Goal: Task Accomplishment & Management: Manage account settings

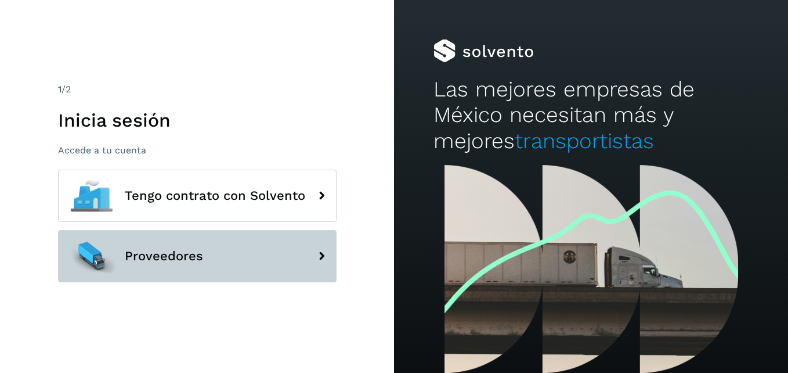
click at [172, 254] on span "Proveedores" at bounding box center [164, 256] width 78 height 14
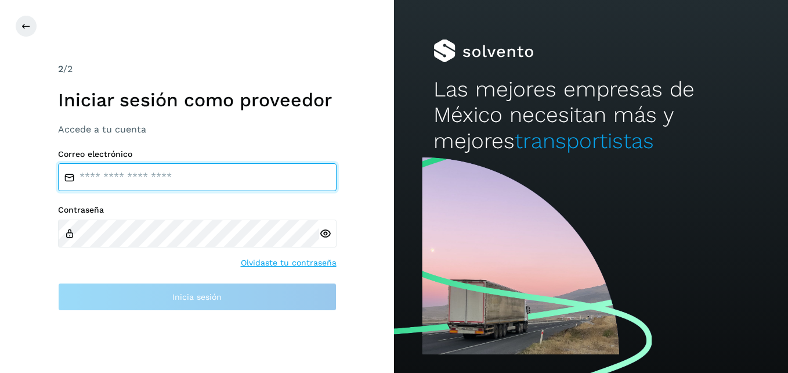
click at [158, 186] on input "email" at bounding box center [197, 177] width 279 height 28
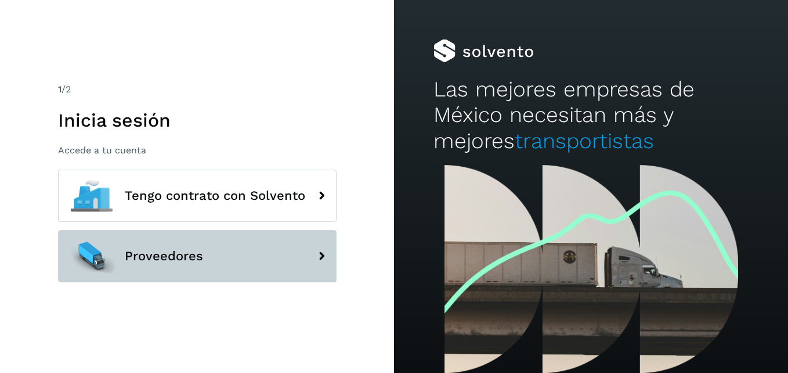
click at [182, 257] on span "Proveedores" at bounding box center [164, 256] width 78 height 14
click at [185, 248] on button "Proveedores" at bounding box center [197, 256] width 279 height 52
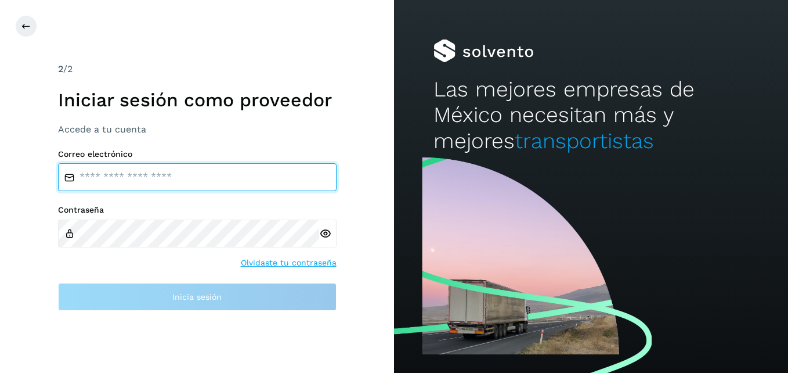
click at [172, 180] on input "email" at bounding box center [197, 177] width 279 height 28
paste input "**********"
type input "**********"
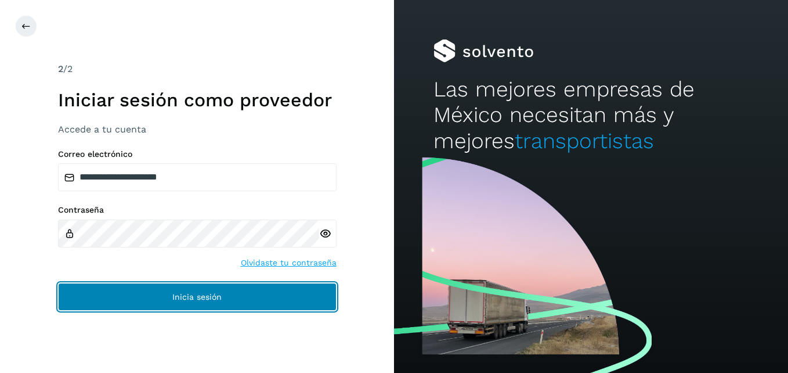
click at [203, 289] on button "Inicia sesión" at bounding box center [197, 297] width 279 height 28
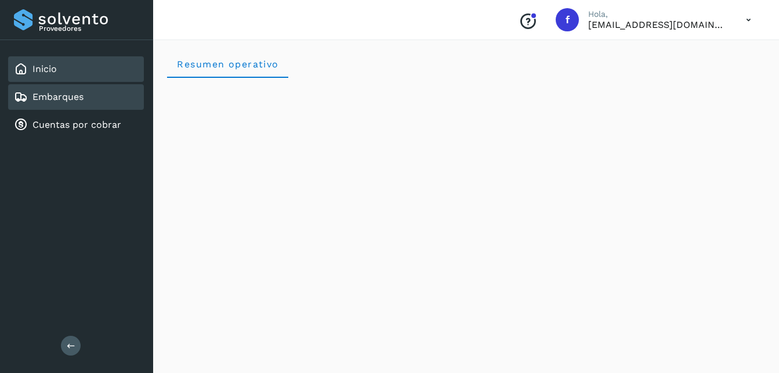
click at [53, 98] on link "Embarques" at bounding box center [57, 96] width 51 height 11
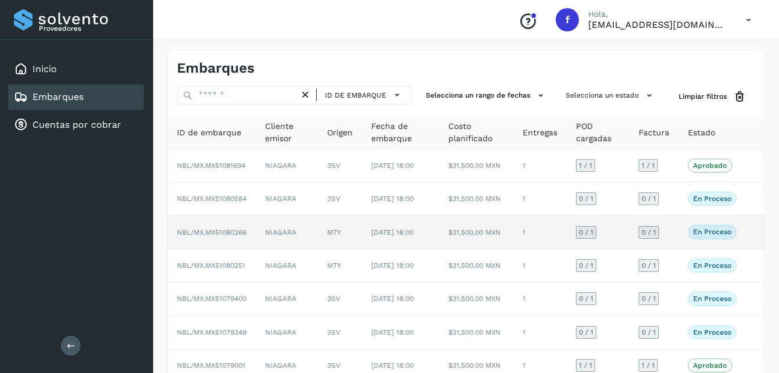
click at [229, 248] on td "NBL/MX.MX51080266" at bounding box center [212, 231] width 88 height 33
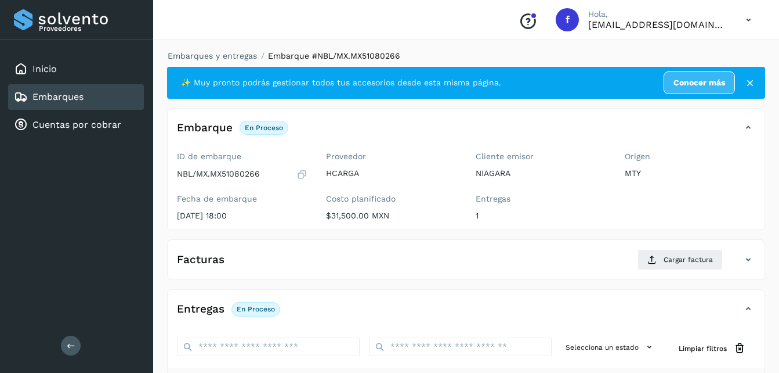
click at [753, 82] on icon at bounding box center [751, 83] width 12 height 12
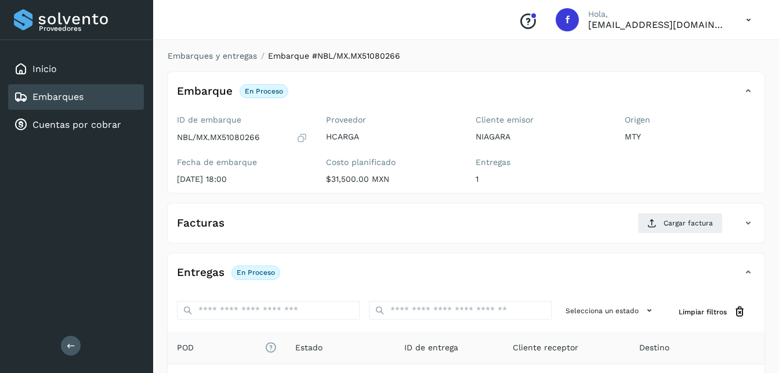
click at [746, 92] on icon at bounding box center [749, 91] width 14 height 14
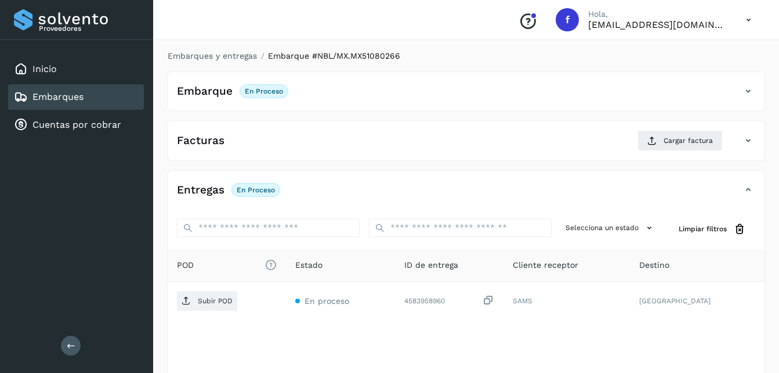
click at [746, 92] on icon at bounding box center [749, 91] width 14 height 14
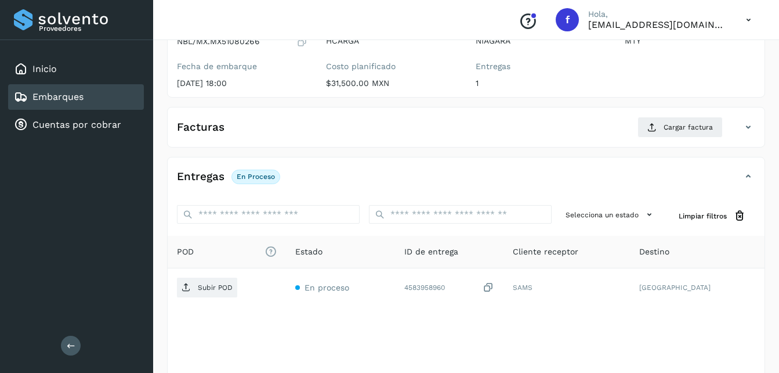
scroll to position [116, 0]
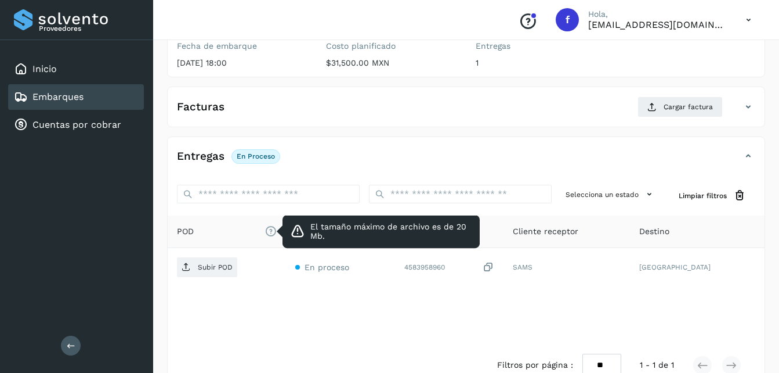
click at [277, 231] on icon "El tamaño máximo de archivo es de 20 Mb." at bounding box center [271, 231] width 12 height 12
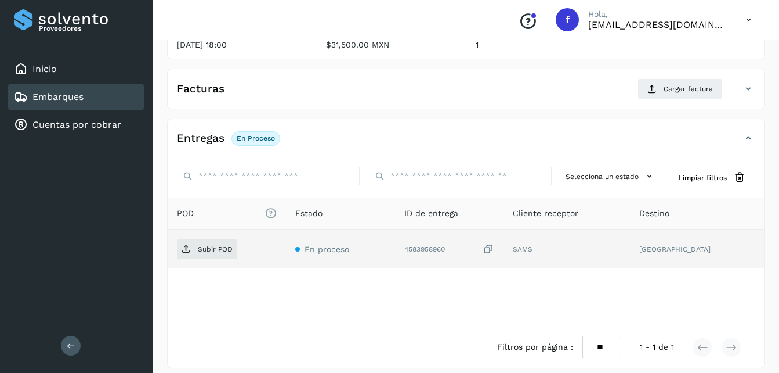
scroll to position [143, 0]
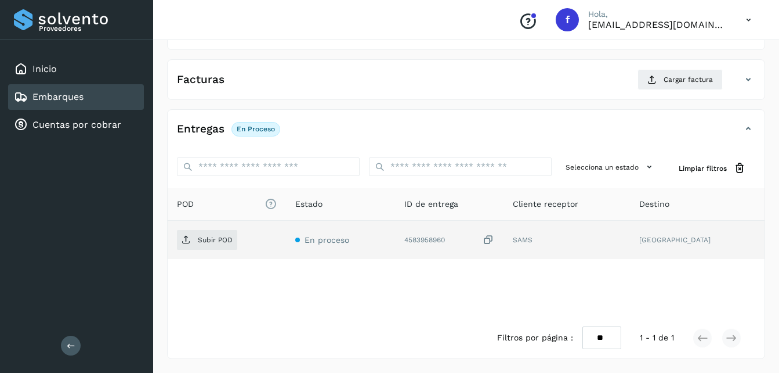
click at [363, 242] on td "En proceso" at bounding box center [340, 240] width 109 height 38
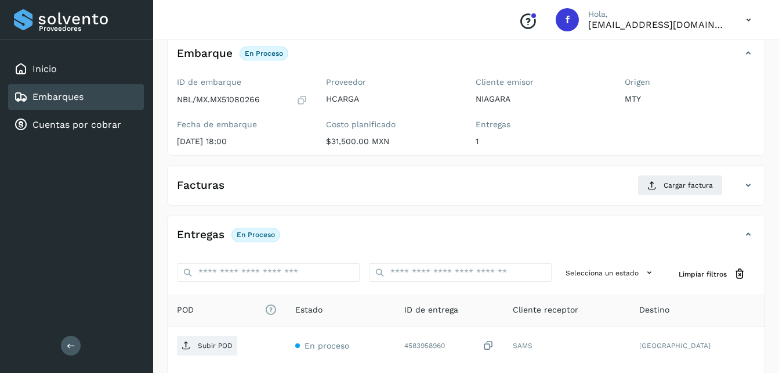
scroll to position [58, 0]
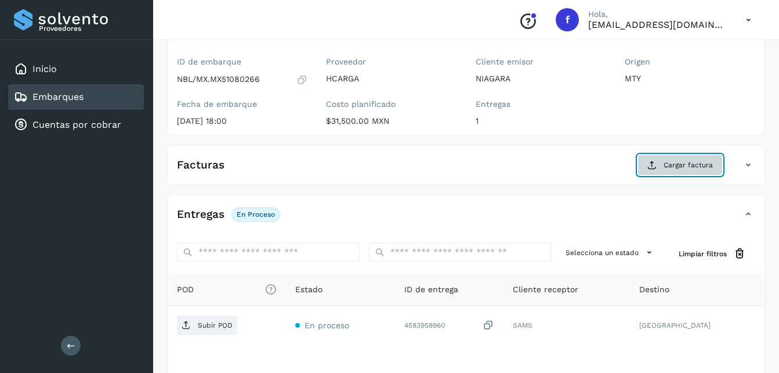
click at [653, 170] on button "Cargar factura" at bounding box center [680, 164] width 85 height 21
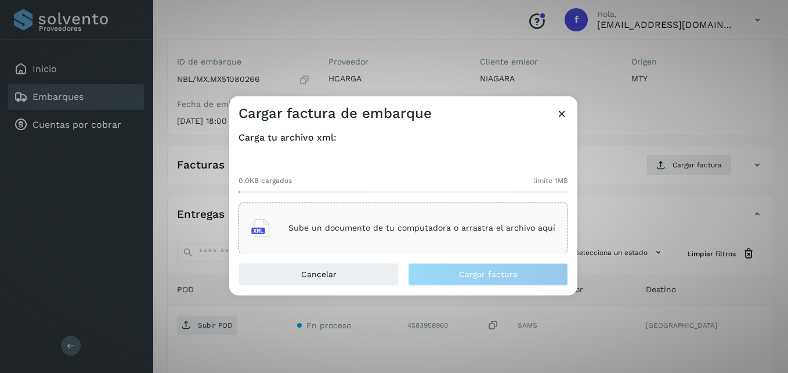
click at [316, 227] on p "Sube un documento de tu computadora o arrastra el archivo aquí" at bounding box center [421, 228] width 267 height 10
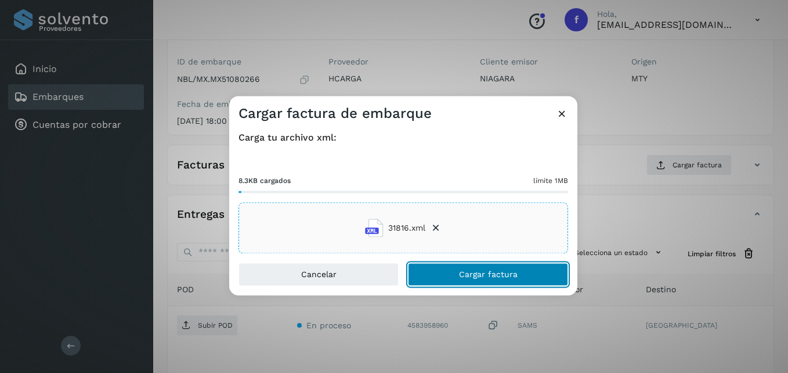
click at [465, 281] on button "Cargar factura" at bounding box center [488, 274] width 160 height 23
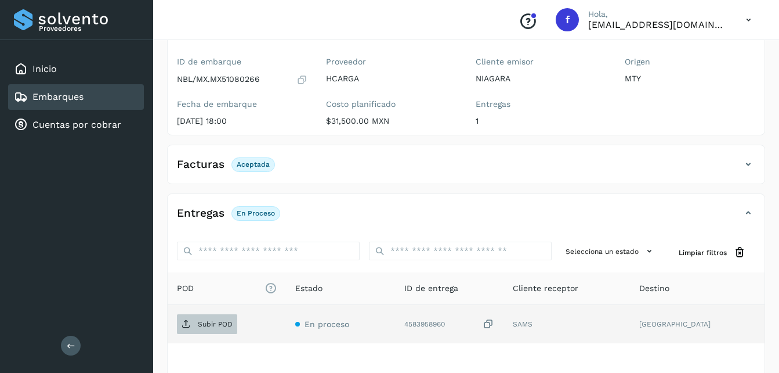
click at [193, 327] on span "Subir POD" at bounding box center [207, 324] width 60 height 19
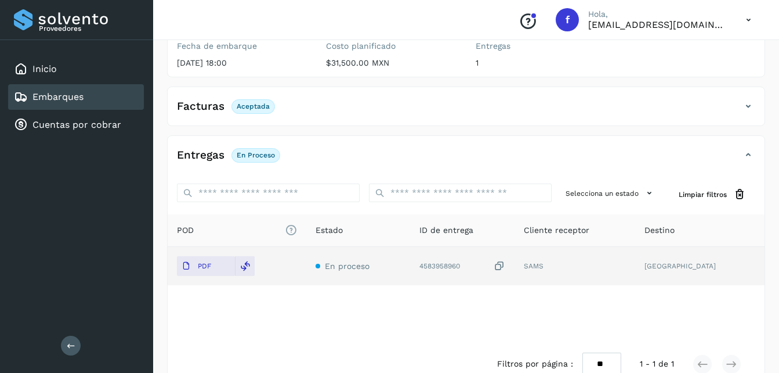
scroll to position [142, 0]
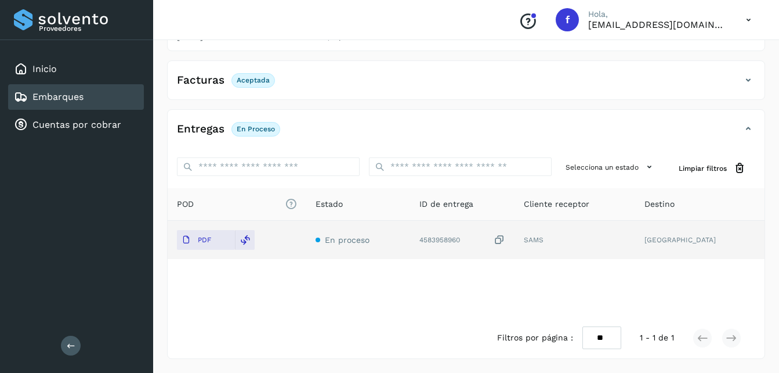
click at [80, 100] on link "Embarques" at bounding box center [57, 96] width 51 height 11
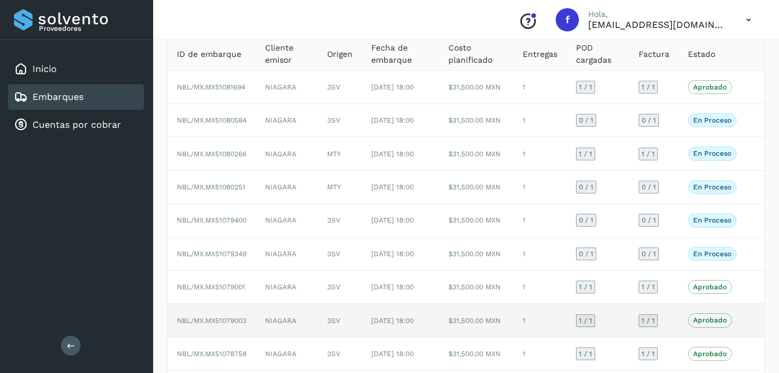
scroll to position [58, 0]
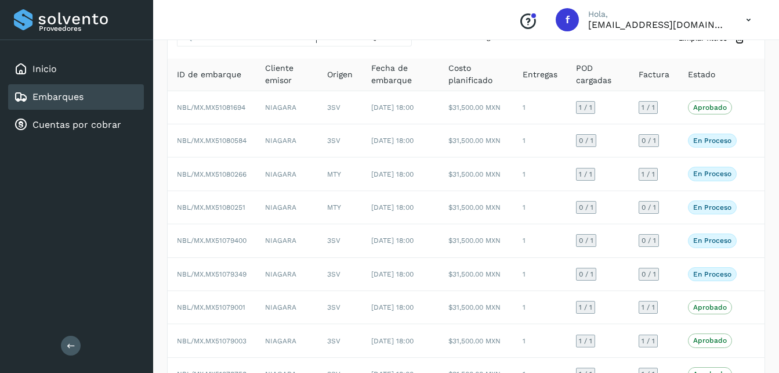
click at [739, 21] on icon at bounding box center [749, 20] width 24 height 24
click at [687, 55] on div "Cerrar sesión" at bounding box center [691, 52] width 138 height 22
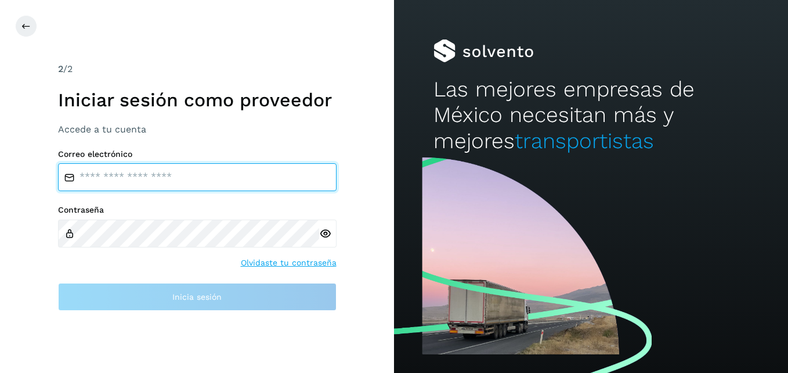
type input "**********"
